Goal: Task Accomplishment & Management: Use online tool/utility

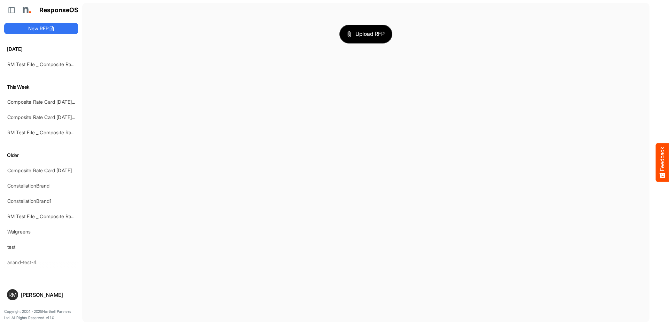
click at [380, 33] on span "Upload RFP" at bounding box center [366, 34] width 38 height 9
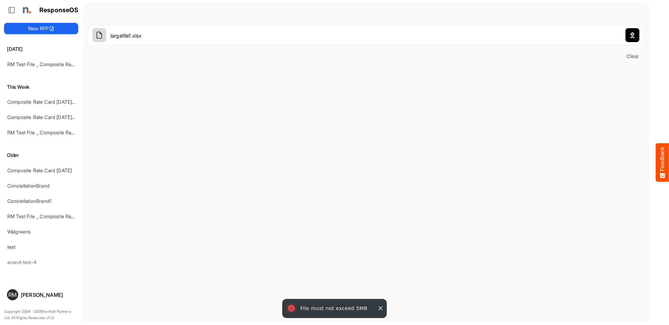
click at [30, 29] on button "New RFP" at bounding box center [41, 28] width 74 height 11
click at [55, 11] on h1 "ResponseOS" at bounding box center [58, 10] width 39 height 7
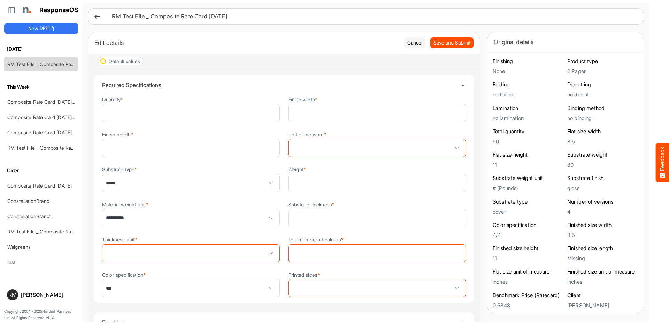
scroll to position [0, 0]
